Goal: Task Accomplishment & Management: Manage account settings

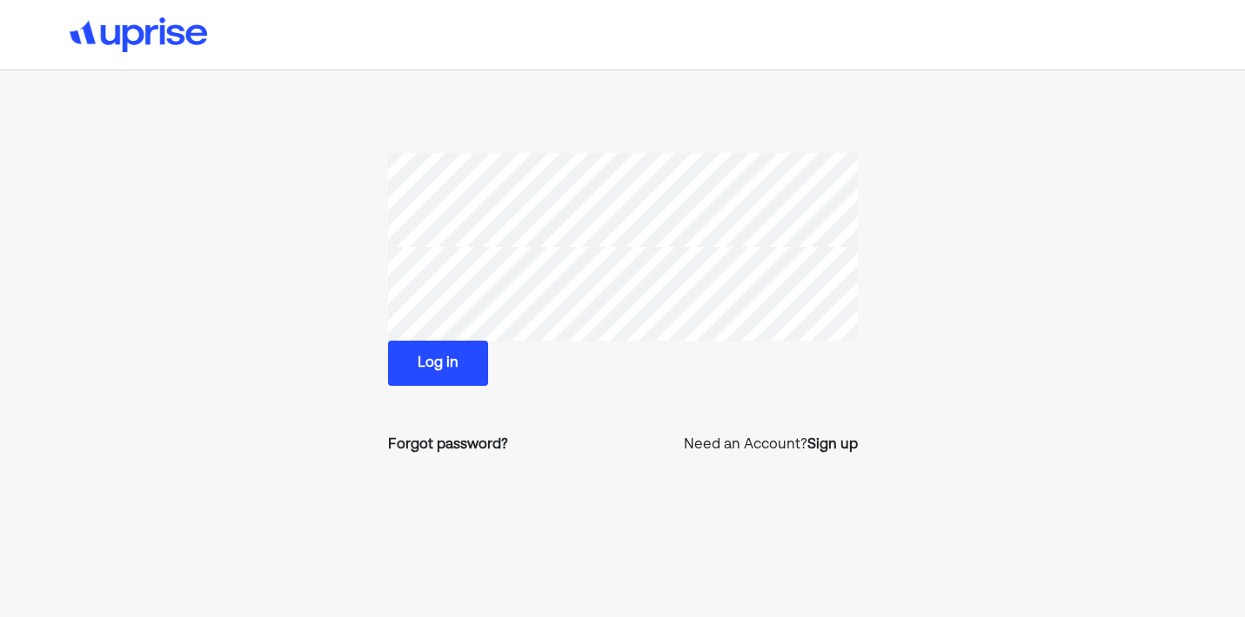
click at [437, 362] on button "Log in" at bounding box center [438, 363] width 100 height 45
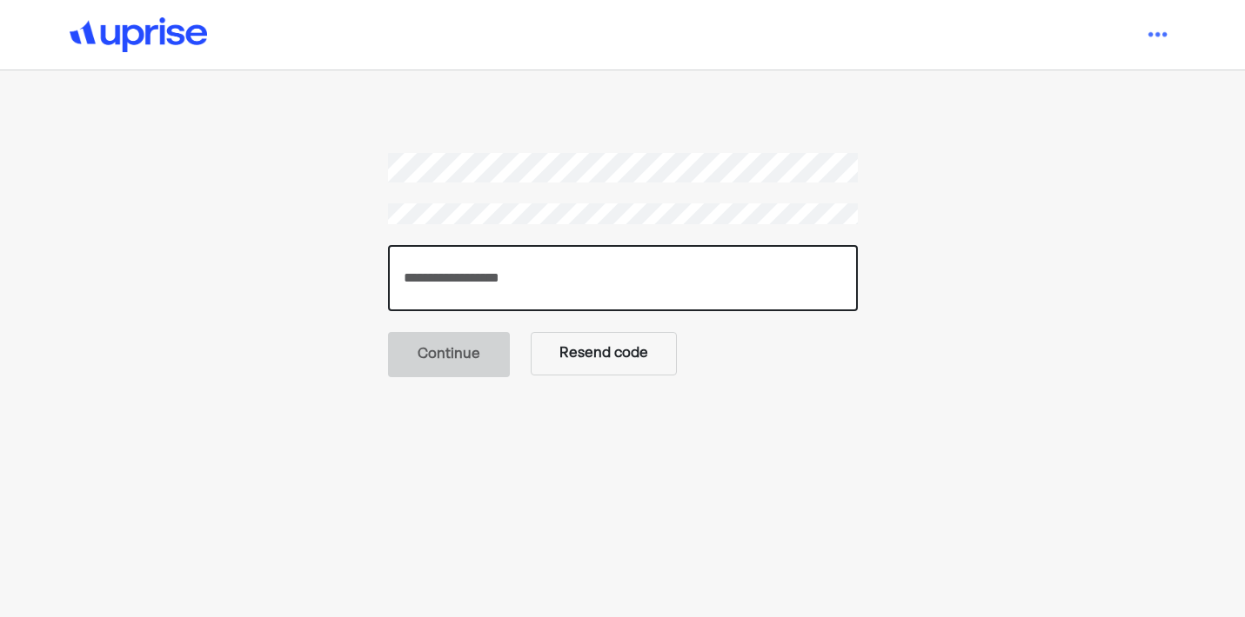
click at [571, 291] on input "number" at bounding box center [623, 278] width 470 height 66
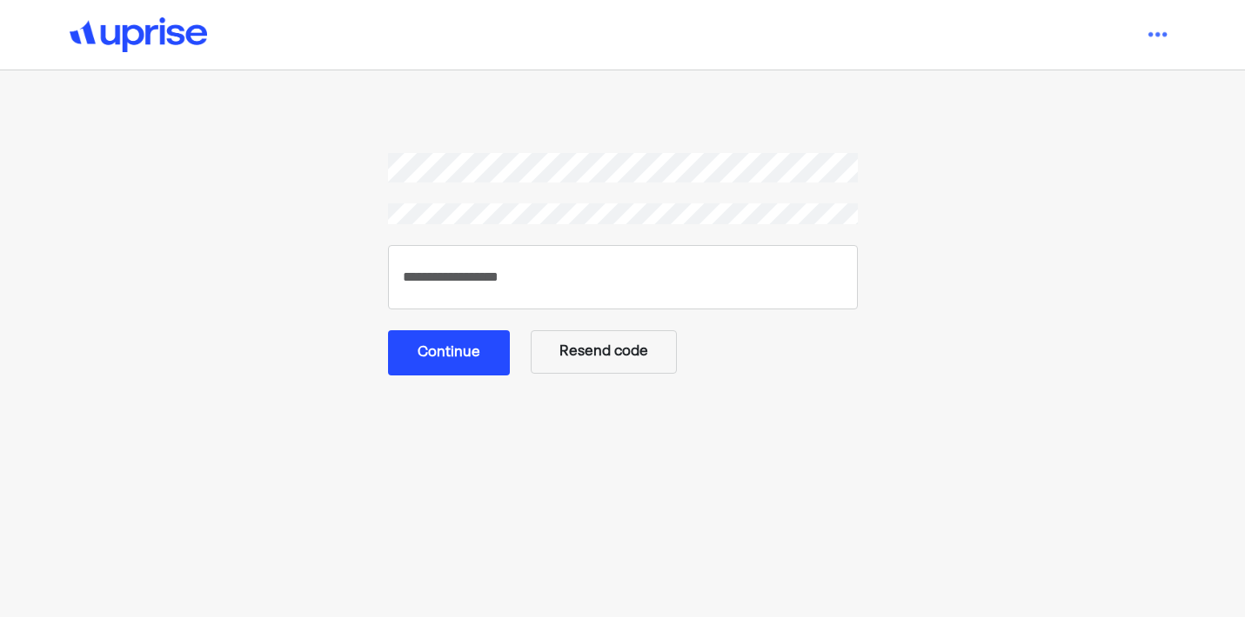
click at [425, 366] on button "Continue" at bounding box center [449, 352] width 122 height 45
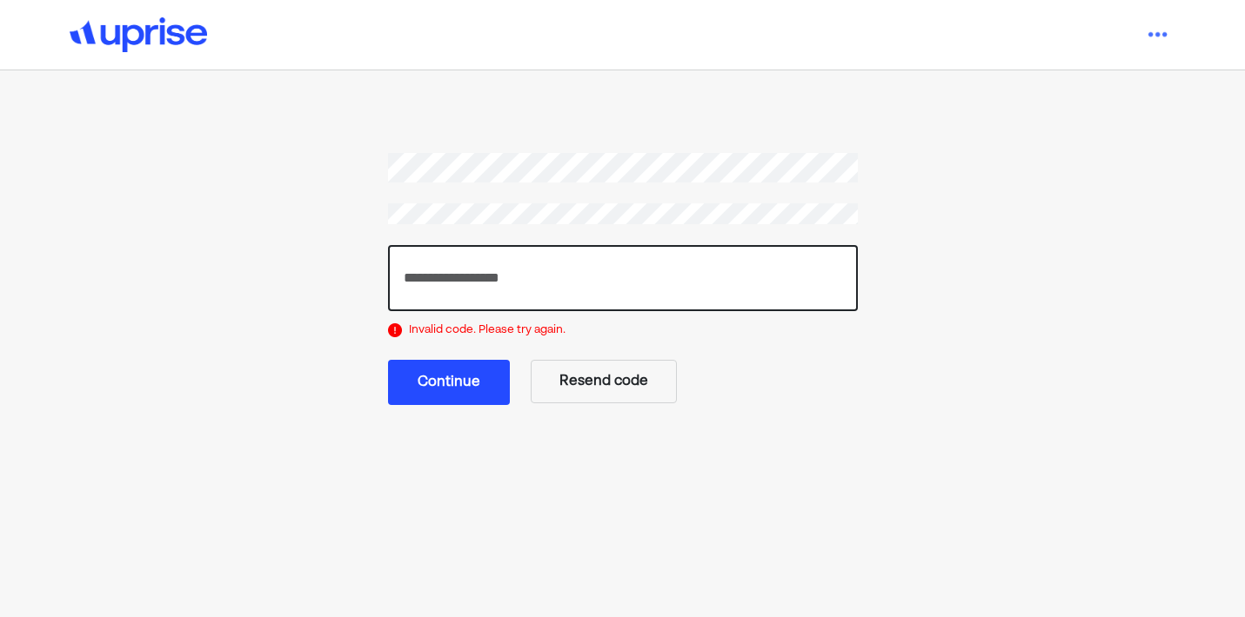
click at [429, 277] on input "******" at bounding box center [623, 278] width 470 height 66
type input "******"
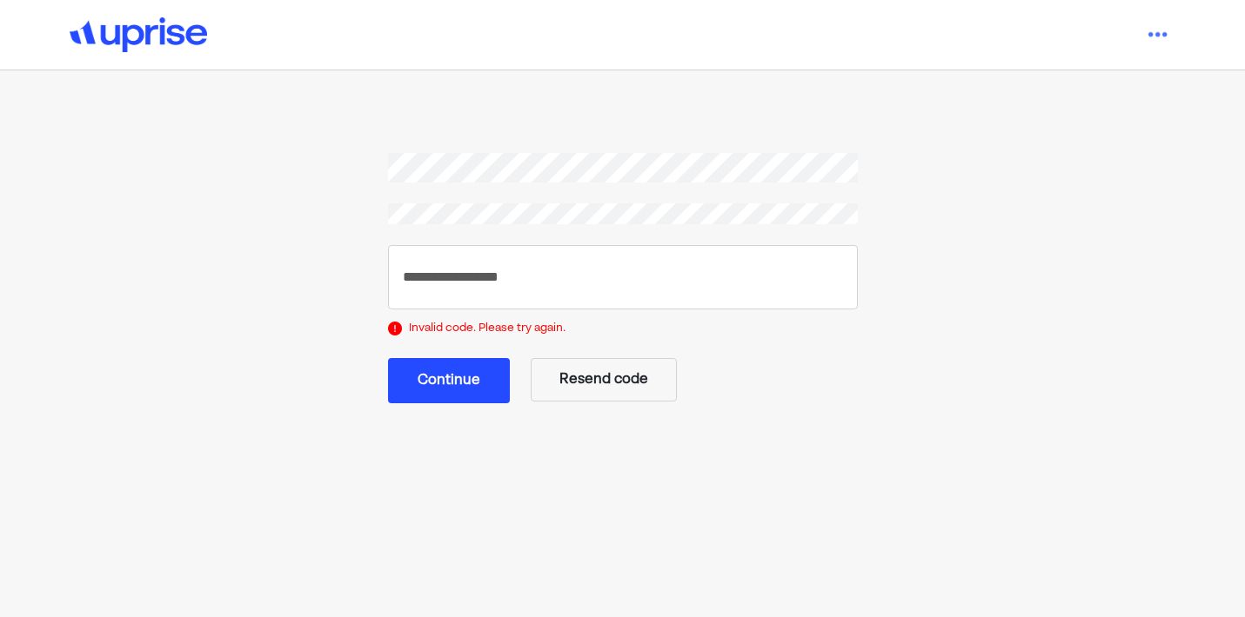
click at [444, 377] on button "Continue" at bounding box center [449, 380] width 122 height 45
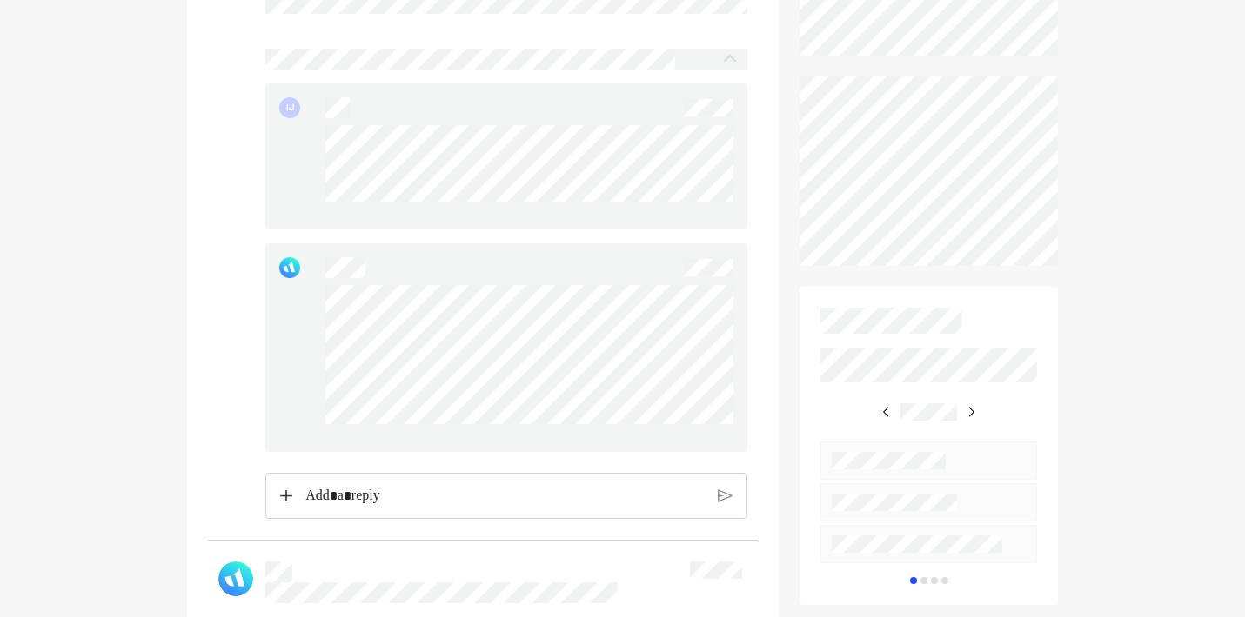
scroll to position [639, 0]
click at [442, 505] on p "Rich Text Editor. Editing area: main" at bounding box center [504, 494] width 400 height 23
click at [520, 505] on p "To enrich screen reader interactions, please activate Accessibility in Grammarl…" at bounding box center [504, 494] width 400 height 23
click at [411, 505] on p "Rich Text Editor. Editing area: main" at bounding box center [504, 494] width 400 height 23
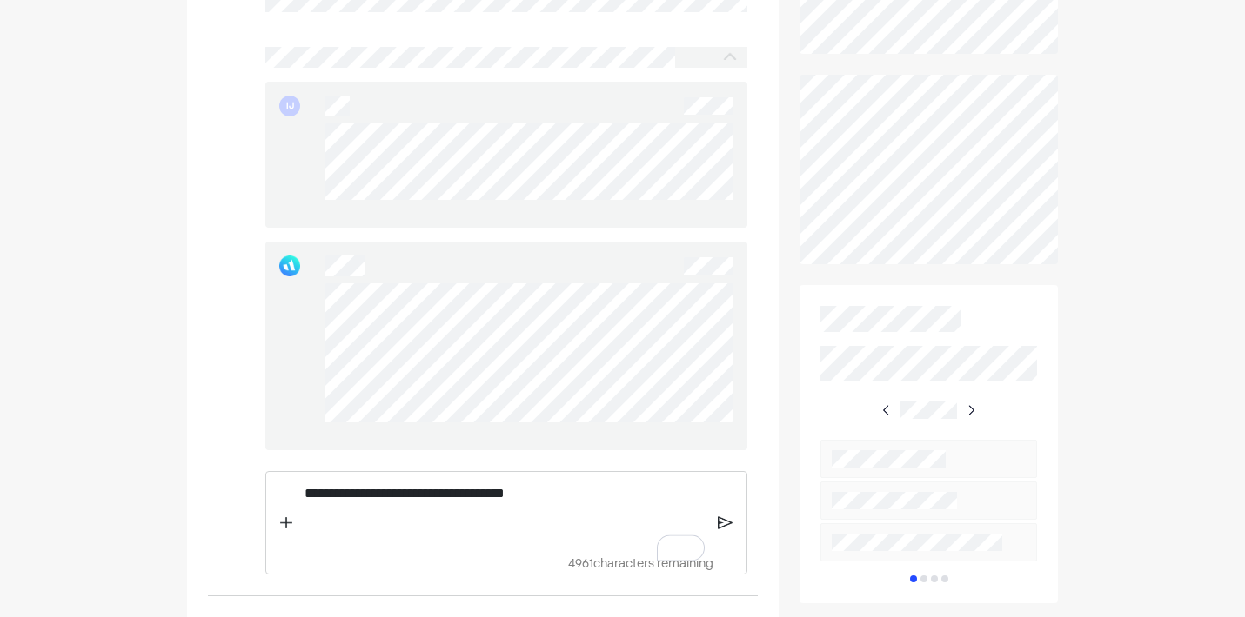
click at [570, 505] on p "**********" at bounding box center [504, 494] width 400 height 23
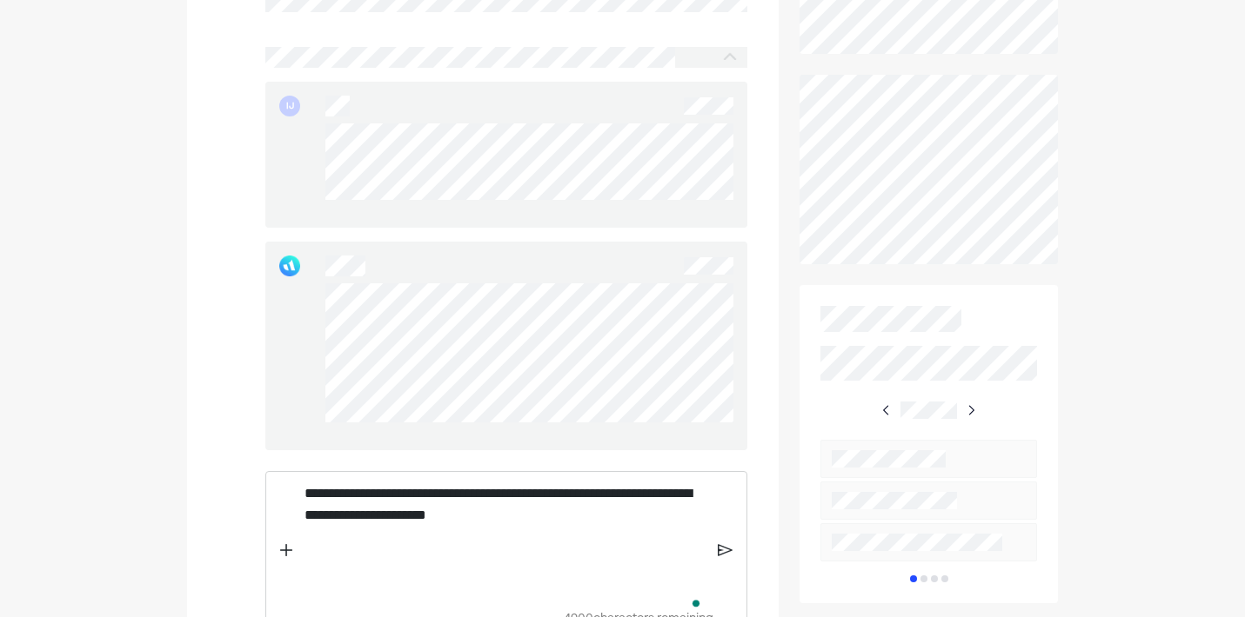
click at [719, 558] on img at bounding box center [724, 551] width 15 height 16
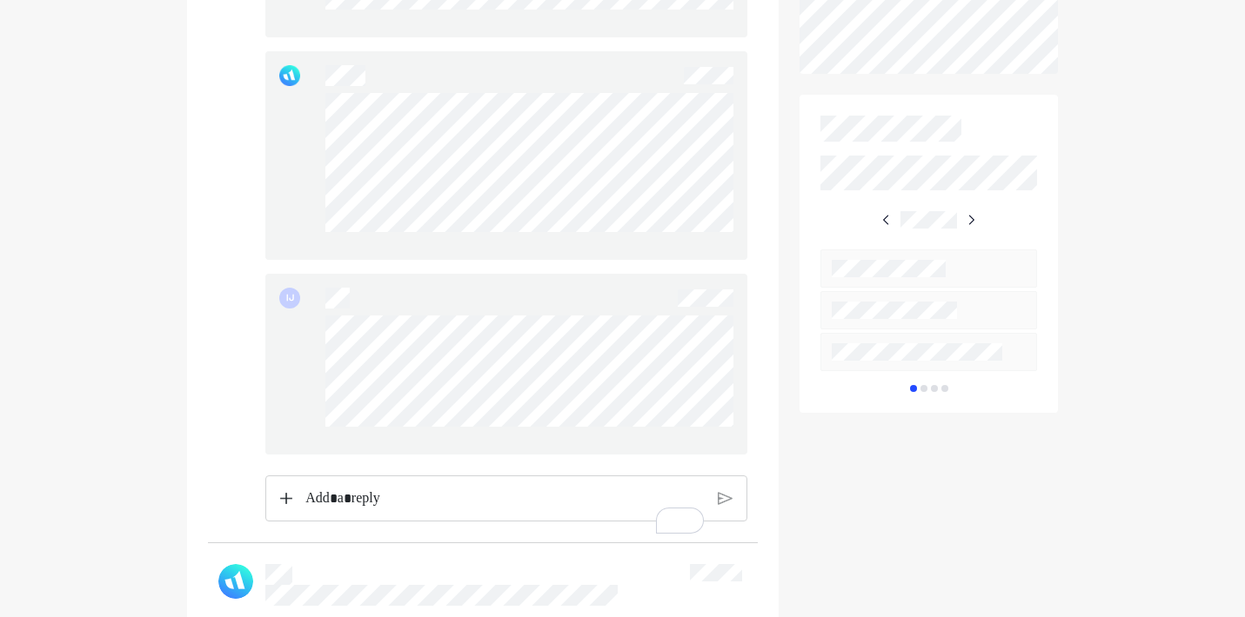
scroll to position [833, 0]
click at [592, 517] on div "Rich Text Editor. Editing area: main" at bounding box center [505, 494] width 417 height 43
click at [290, 501] on img at bounding box center [285, 495] width 11 height 12
click at [717, 503] on img at bounding box center [724, 495] width 15 height 16
click at [597, 517] on div "Rich Text Editor. Editing area: main" at bounding box center [505, 494] width 417 height 43
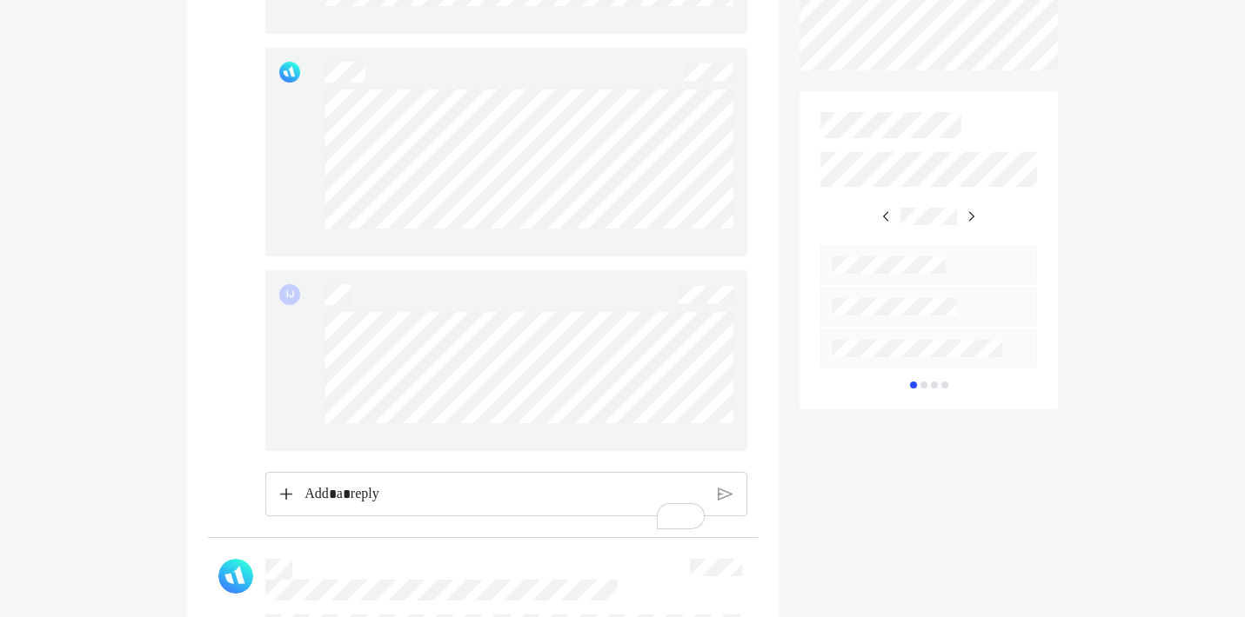
click at [283, 500] on img at bounding box center [285, 494] width 11 height 12
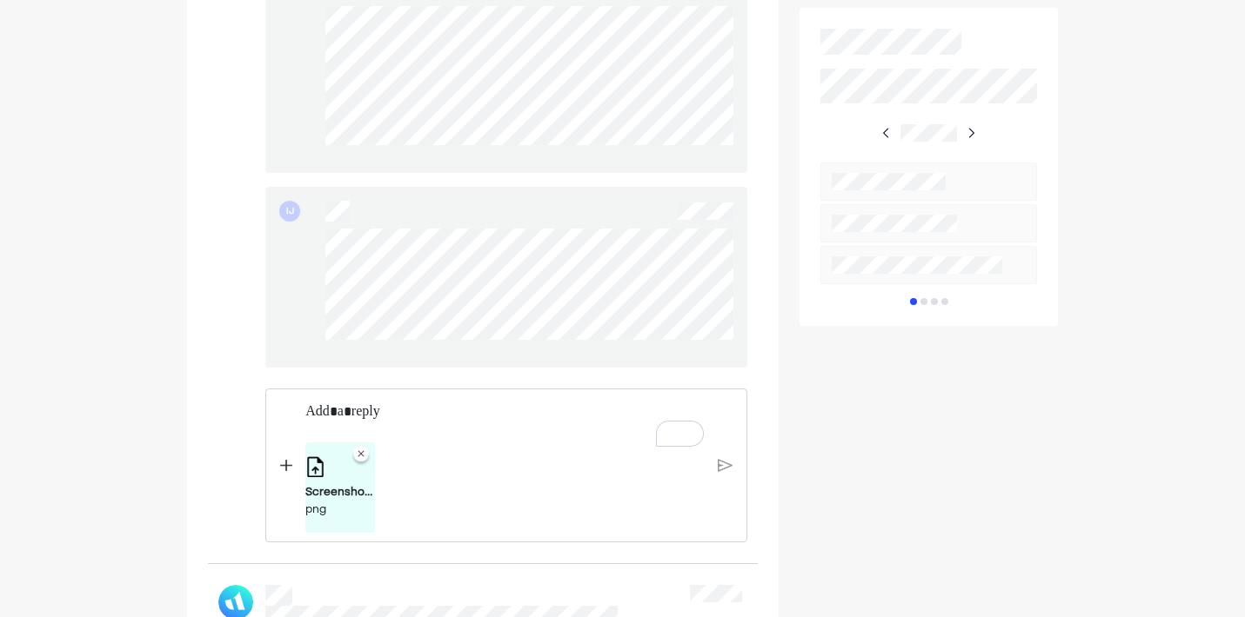
scroll to position [936, 0]
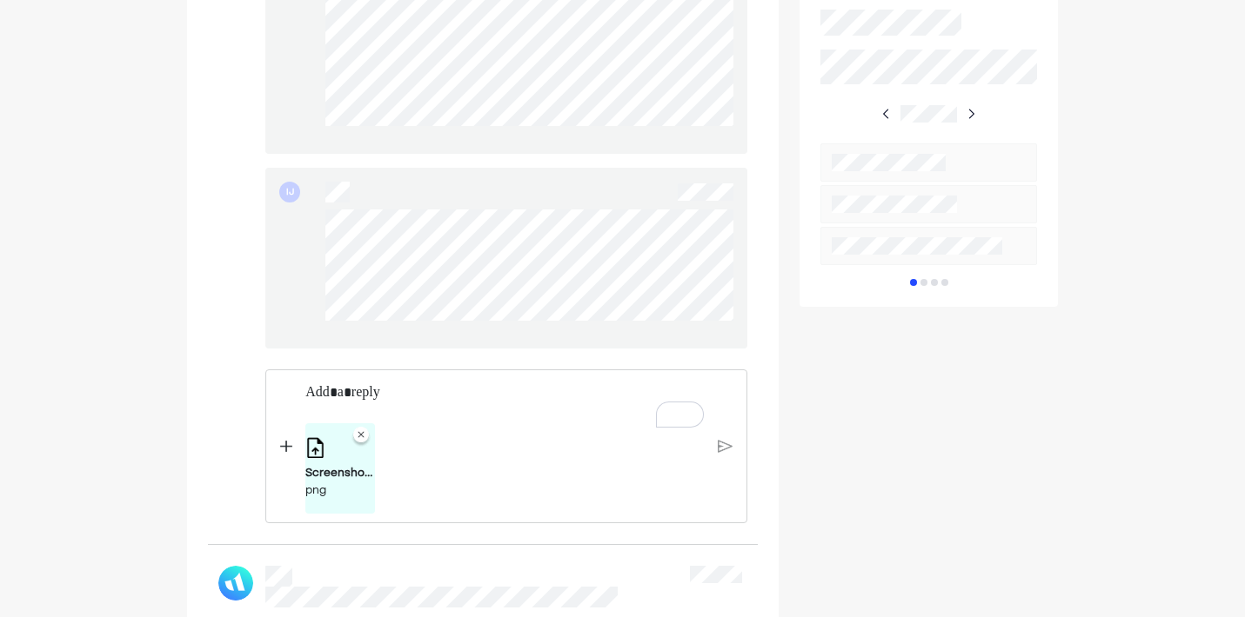
click at [720, 454] on img at bounding box center [724, 446] width 15 height 16
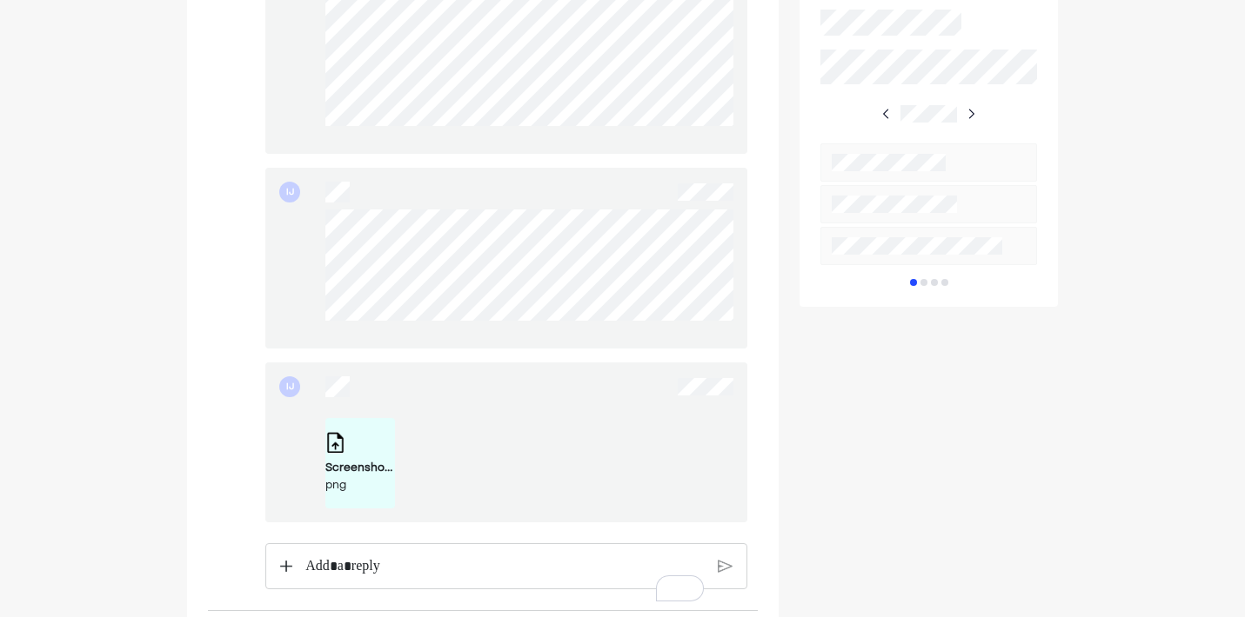
click at [292, 583] on div at bounding box center [504, 566] width 425 height 45
click at [284, 572] on img at bounding box center [285, 566] width 11 height 12
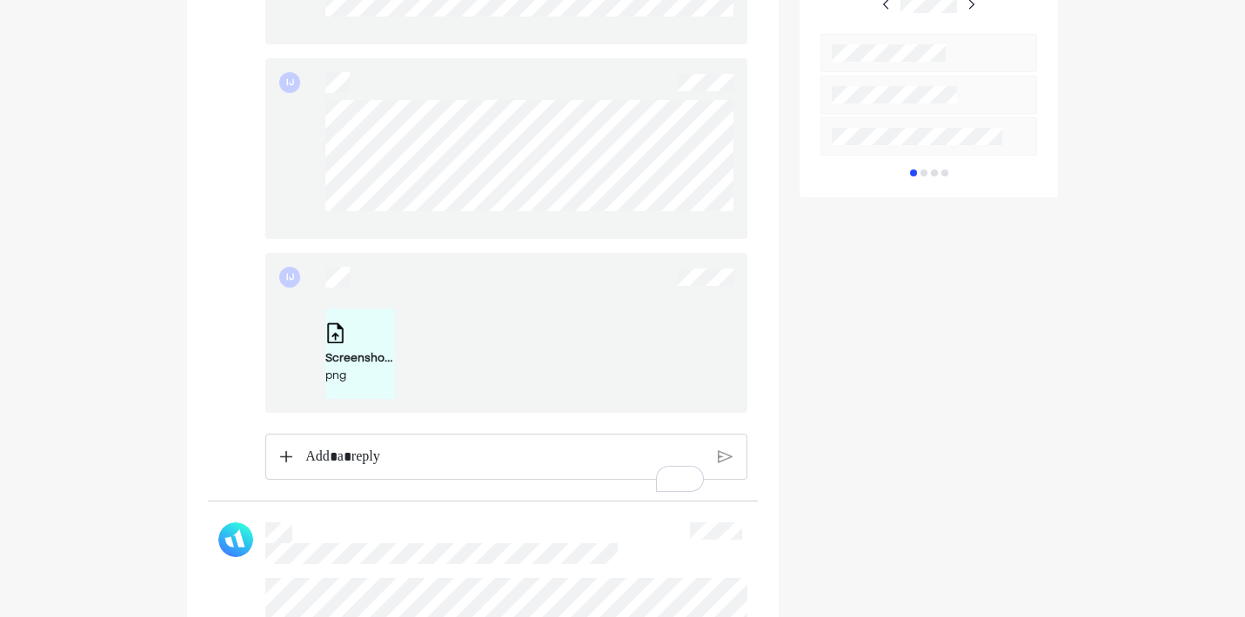
scroll to position [1048, 0]
click at [722, 472] on div at bounding box center [505, 454] width 481 height 47
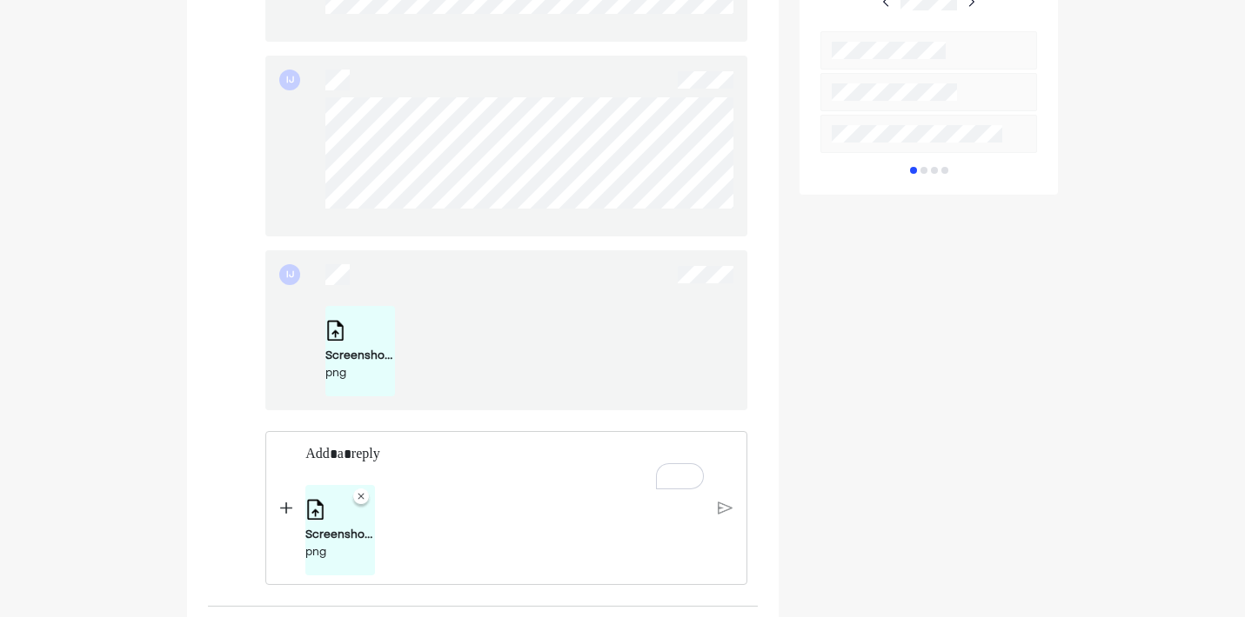
click at [731, 516] on img at bounding box center [724, 508] width 15 height 16
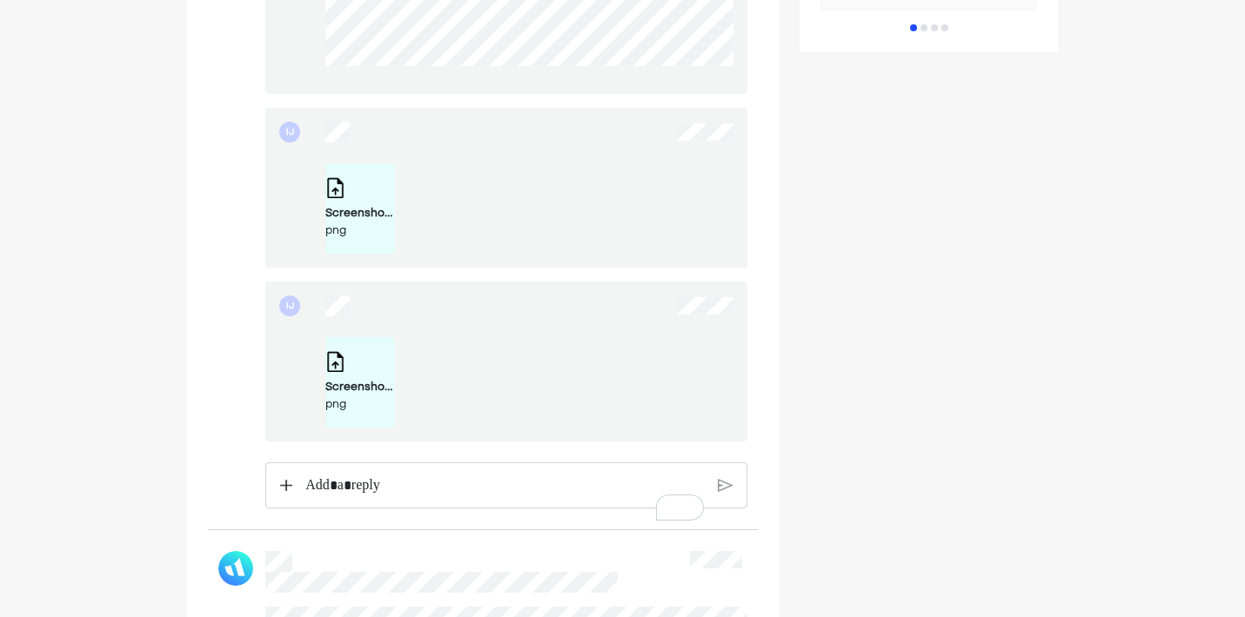
scroll to position [1228, 0]
